Goal: Find specific page/section: Find specific page/section

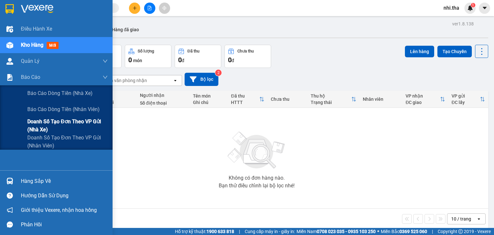
click at [52, 125] on span "Doanh số tạo đơn theo VP gửi (nhà xe)" at bounding box center [67, 125] width 80 height 16
